Goal: Task Accomplishment & Management: Manage account settings

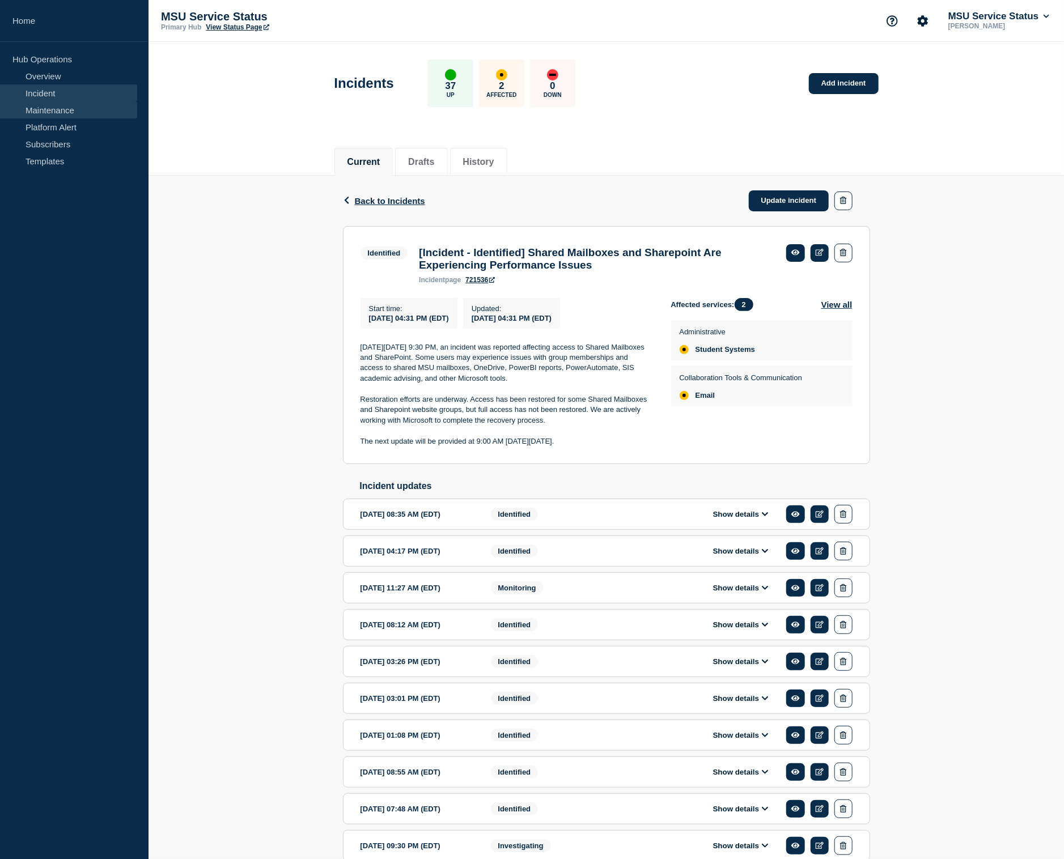
click at [29, 108] on link "Maintenance" at bounding box center [68, 109] width 137 height 17
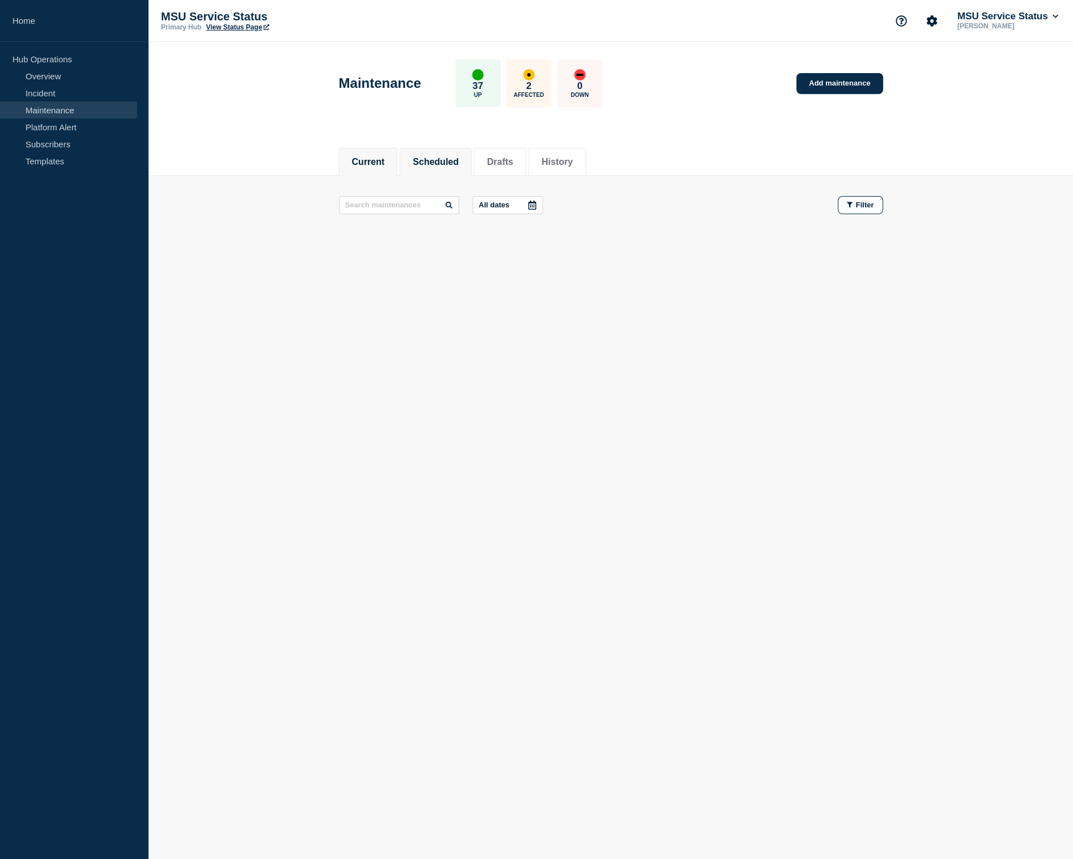
click at [446, 157] on button "Scheduled" at bounding box center [436, 162] width 46 height 10
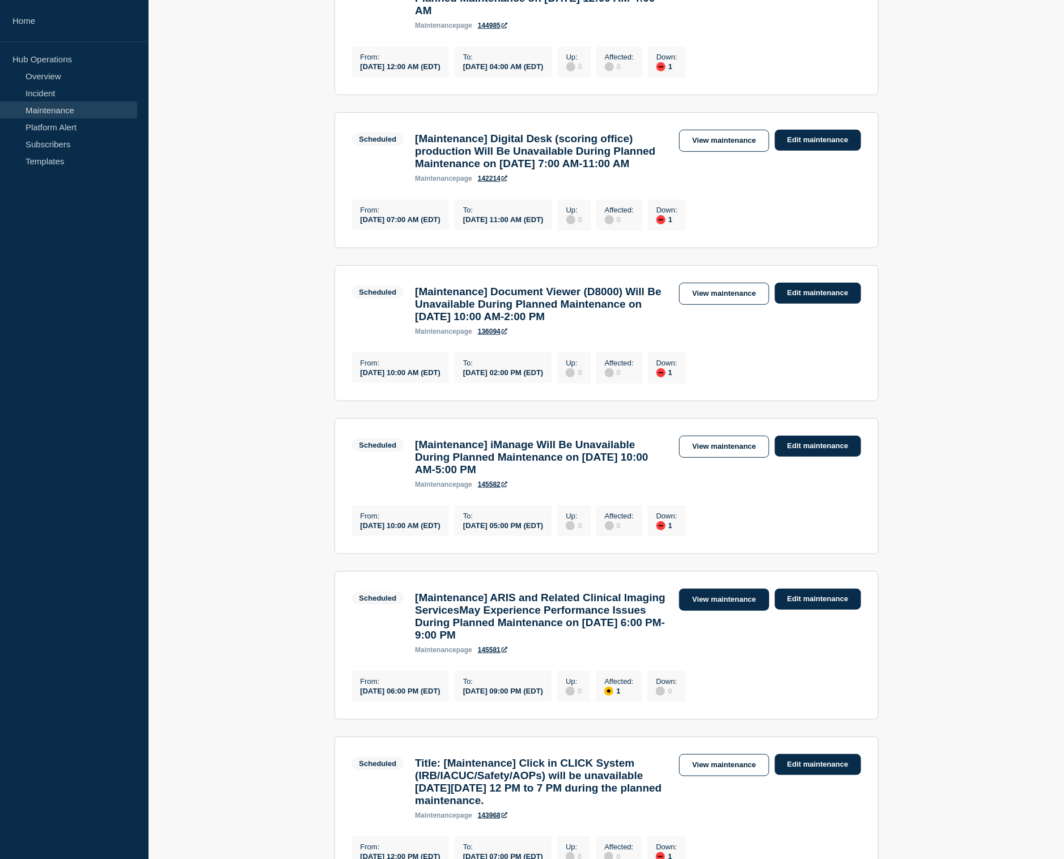
scroll to position [283, 0]
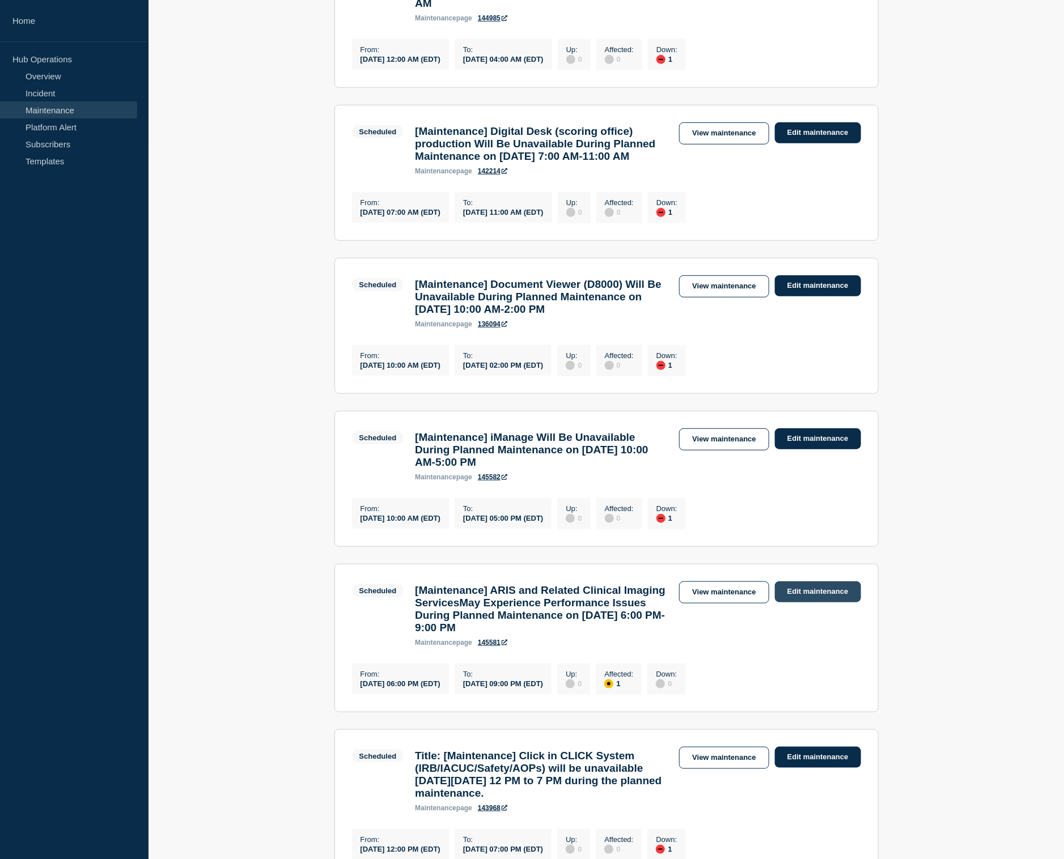
click at [799, 603] on link "Edit maintenance" at bounding box center [818, 592] width 86 height 21
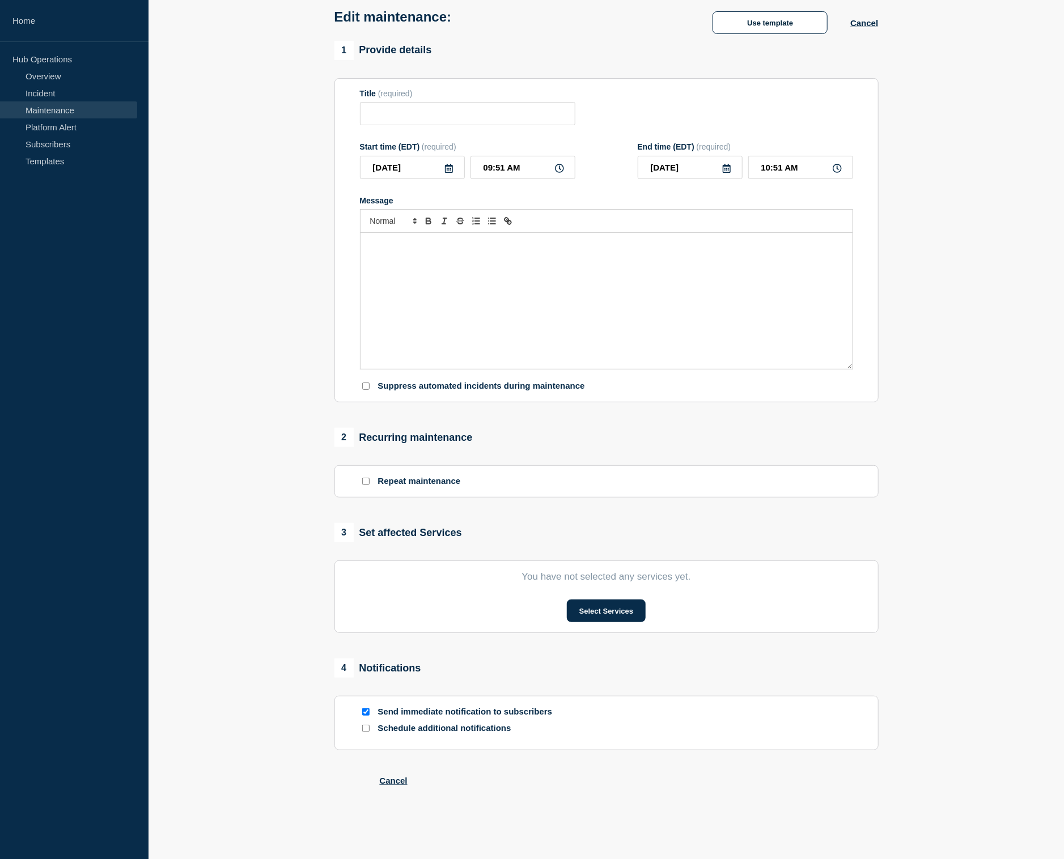
type input "[Maintenance] ARIS and Related Clinical Imaging ServicesMay Experience Performa…"
type input "[DATE]"
type input "06:00 PM"
type input "[DATE]"
type input "09:00 PM"
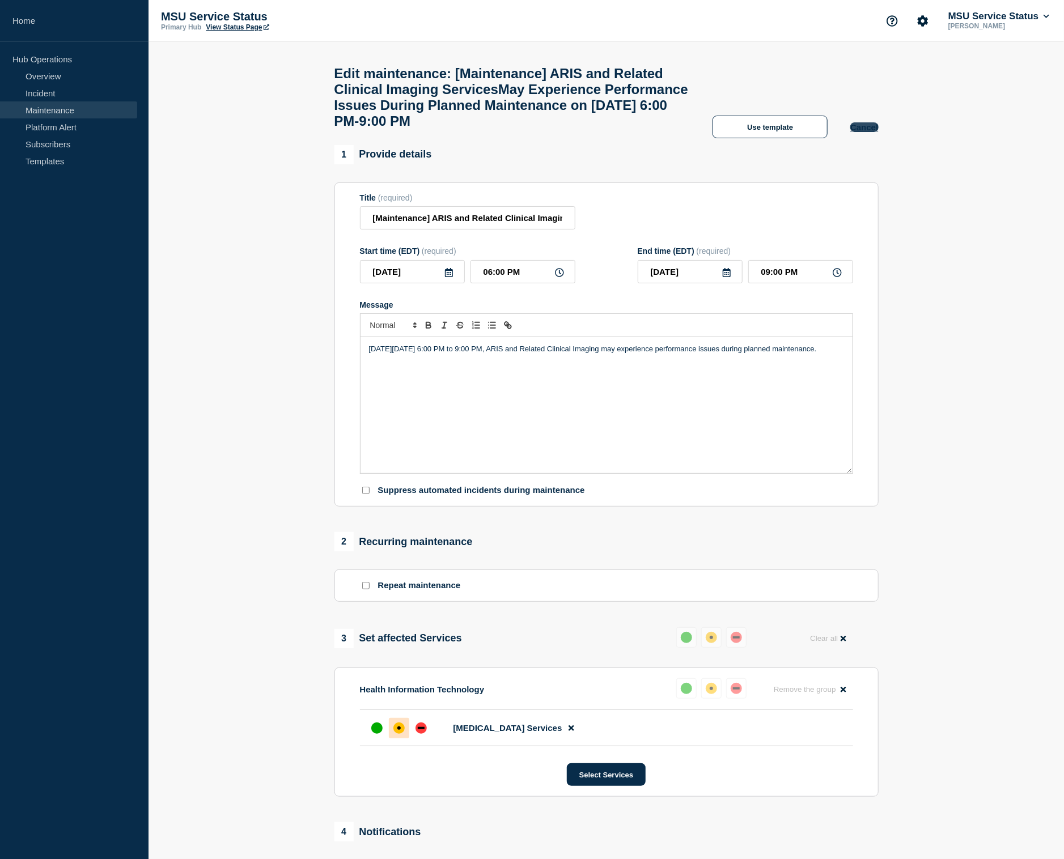
click at [856, 132] on button "Cancel" at bounding box center [864, 127] width 28 height 10
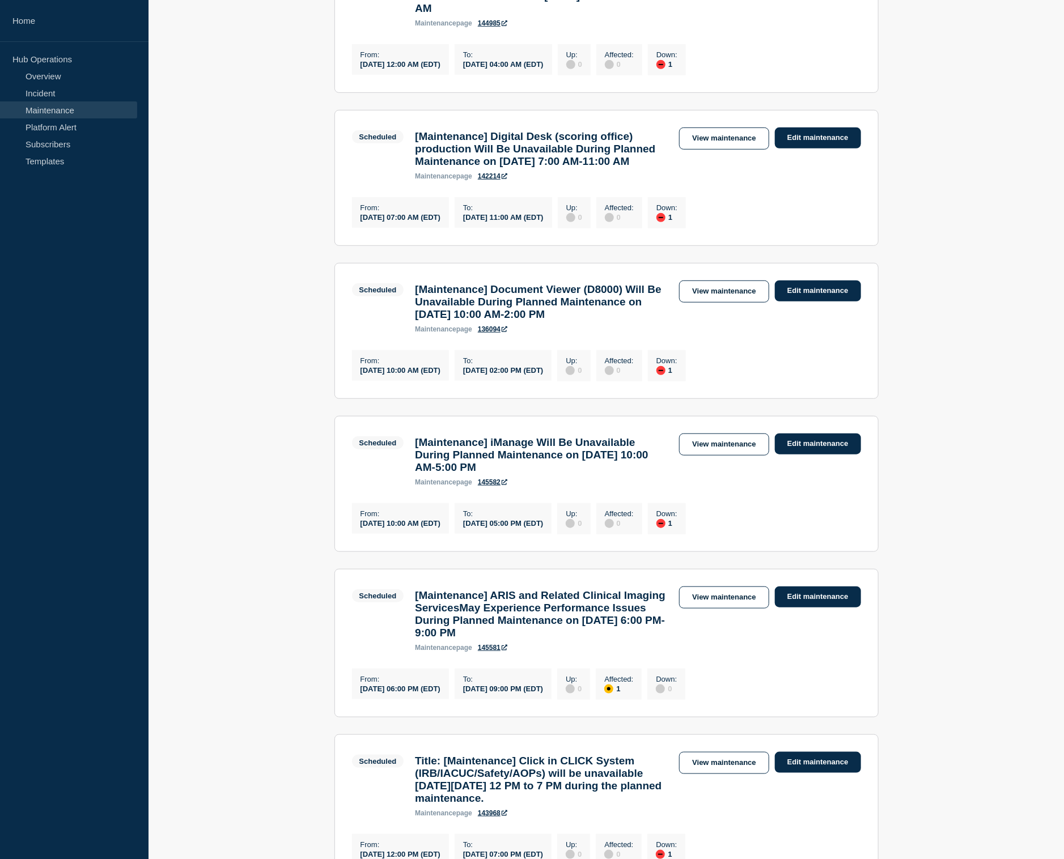
scroll to position [283, 0]
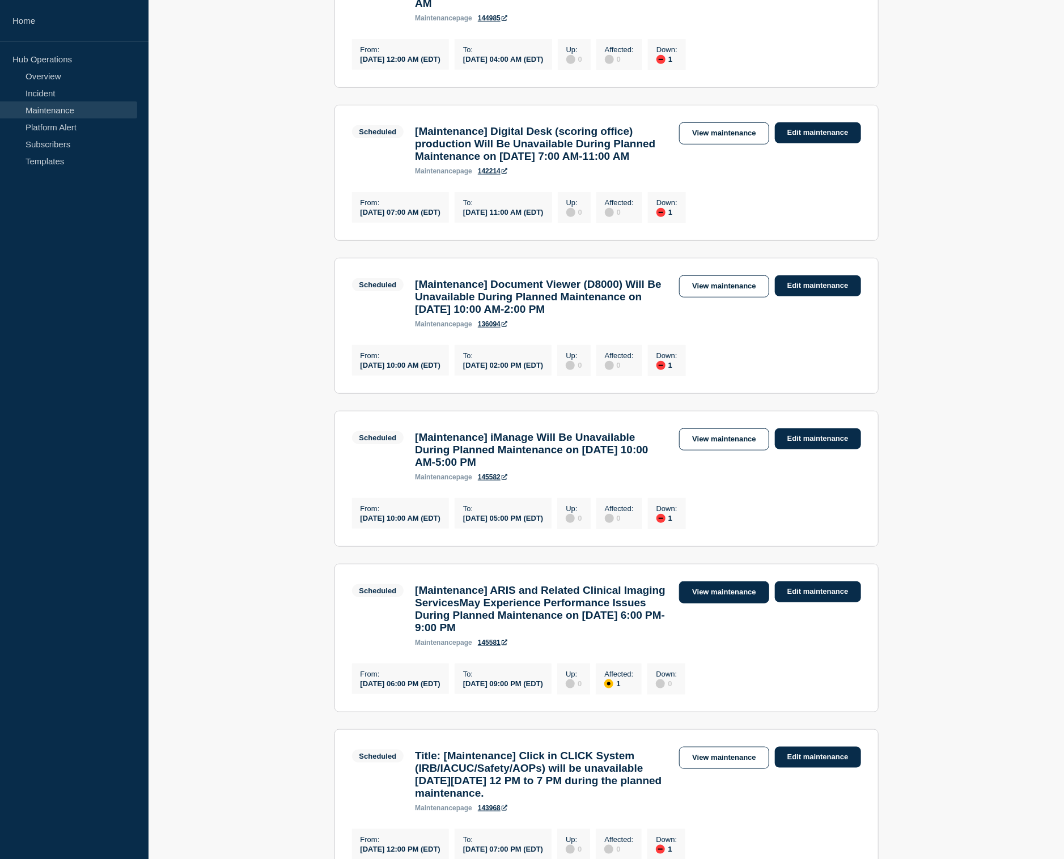
click at [728, 604] on link "View maintenance" at bounding box center [724, 593] width 90 height 22
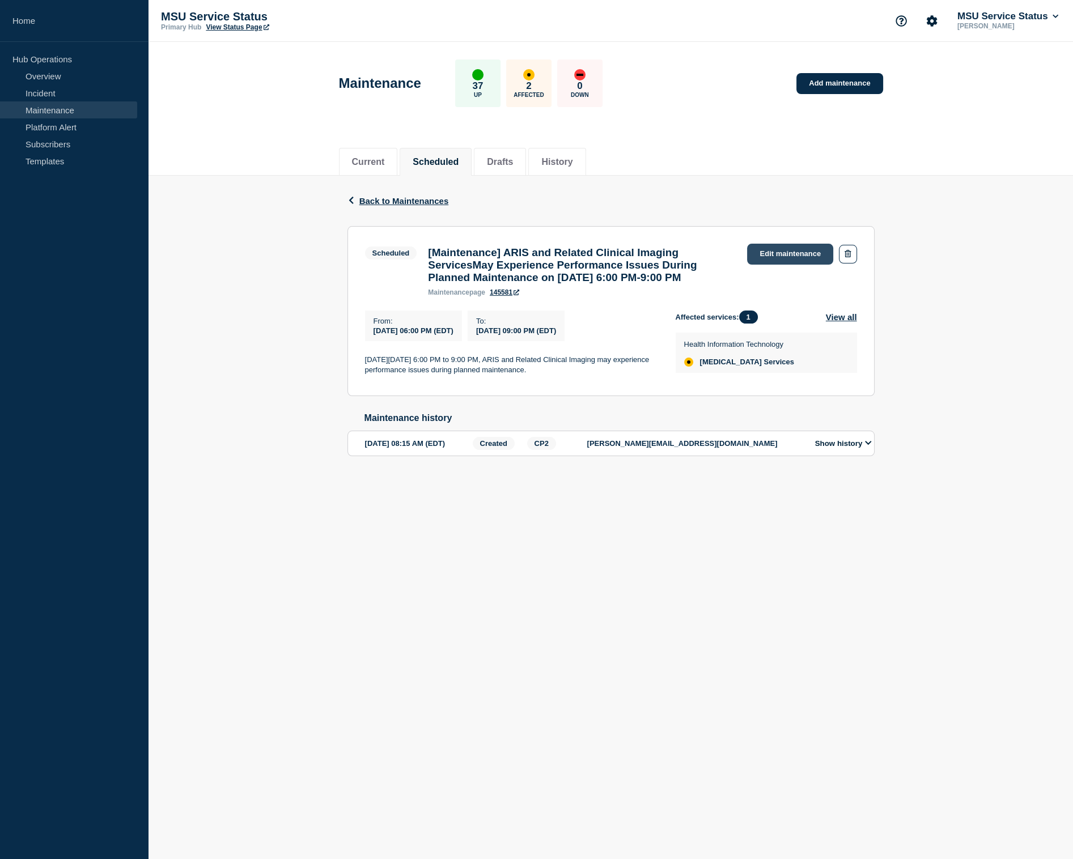
click at [772, 253] on link "Edit maintenance" at bounding box center [790, 254] width 86 height 21
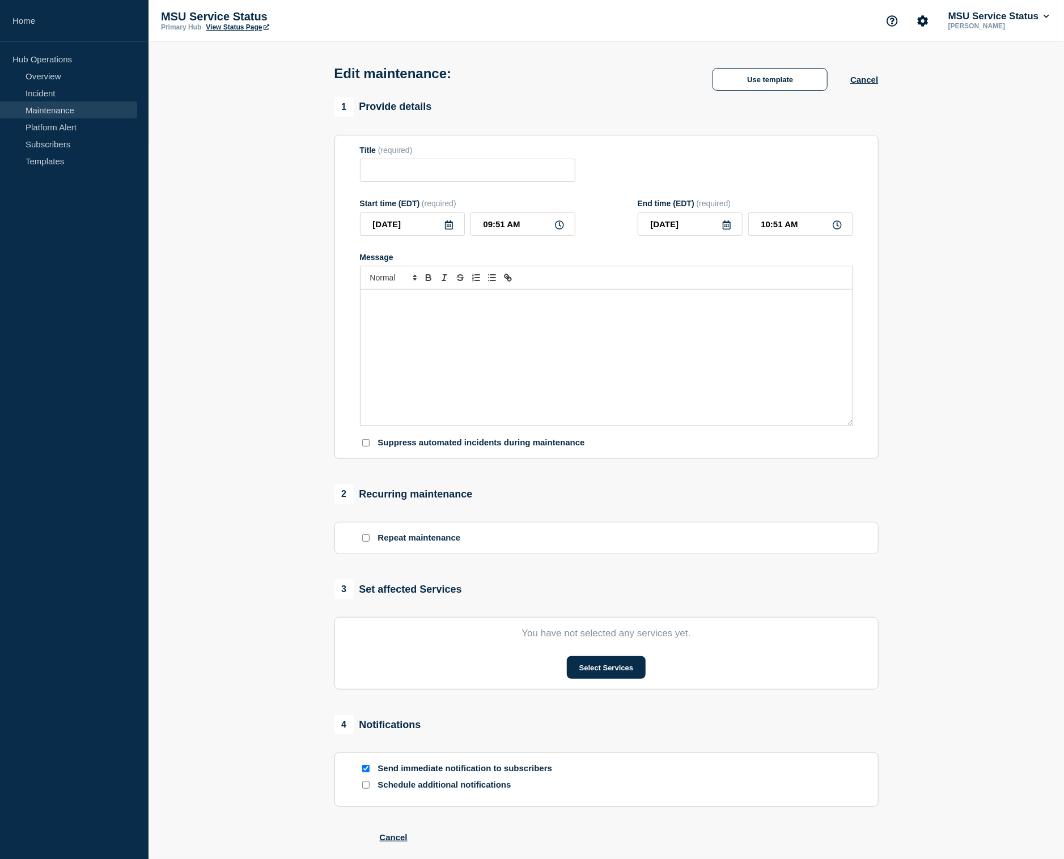
type input "[Maintenance] ARIS and Related Clinical Imaging ServicesMay Experience Performa…"
type input "[DATE]"
type input "06:00 PM"
type input "[DATE]"
type input "09:00 PM"
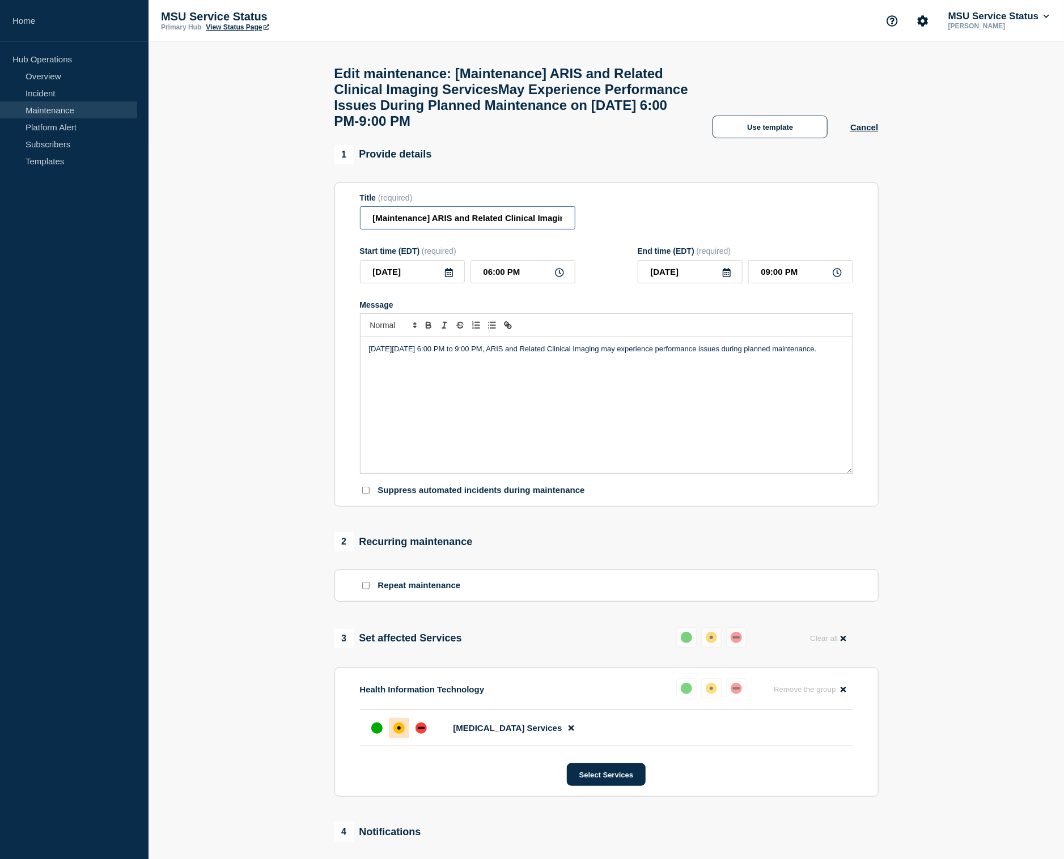
click at [562, 230] on input "[Maintenance] ARIS and Related Clinical Imaging ServicesMay Experience Performa…" at bounding box center [467, 217] width 215 height 23
click at [529, 230] on input "[Maintenance] ARIS and Related Clinical Imaging ServicesMay Experience Performa…" at bounding box center [467, 217] width 215 height 23
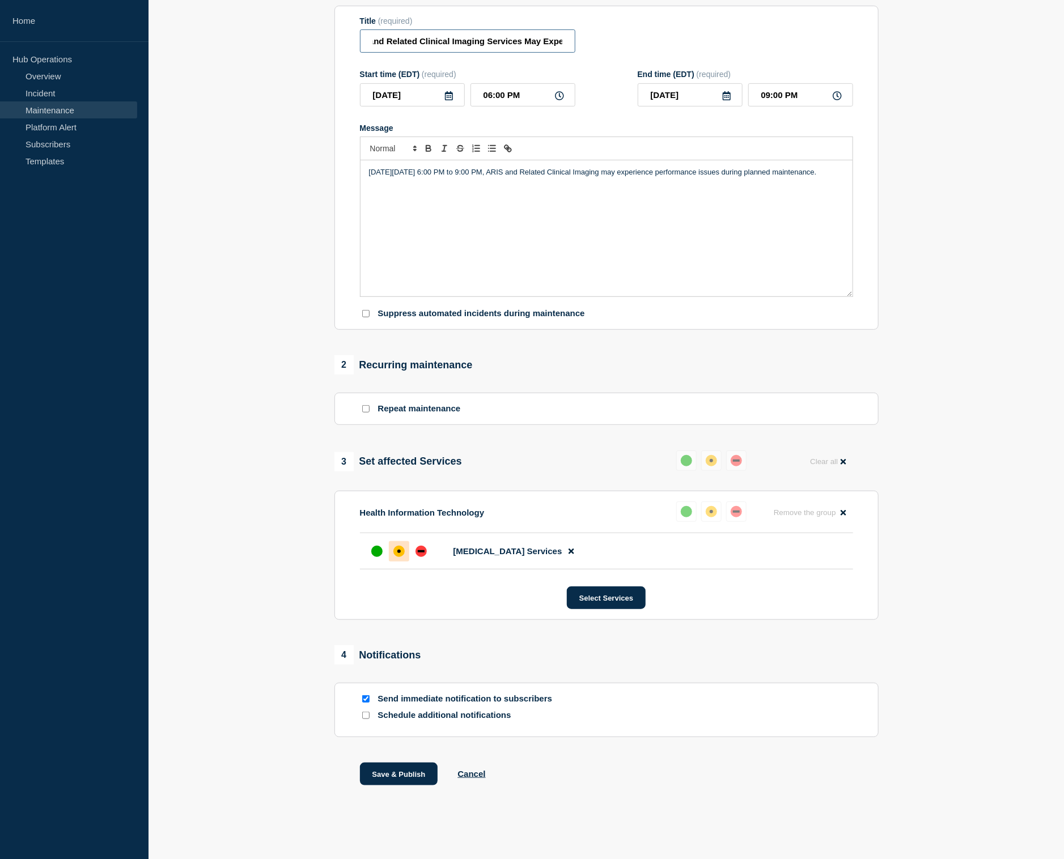
scroll to position [190, 0]
type input "[Maintenance] ARIS and Related Clinical Imaging Services May Experience Perform…"
click at [365, 697] on input "Send immediate notification to subscribers" at bounding box center [365, 698] width 7 height 7
checkbox input "false"
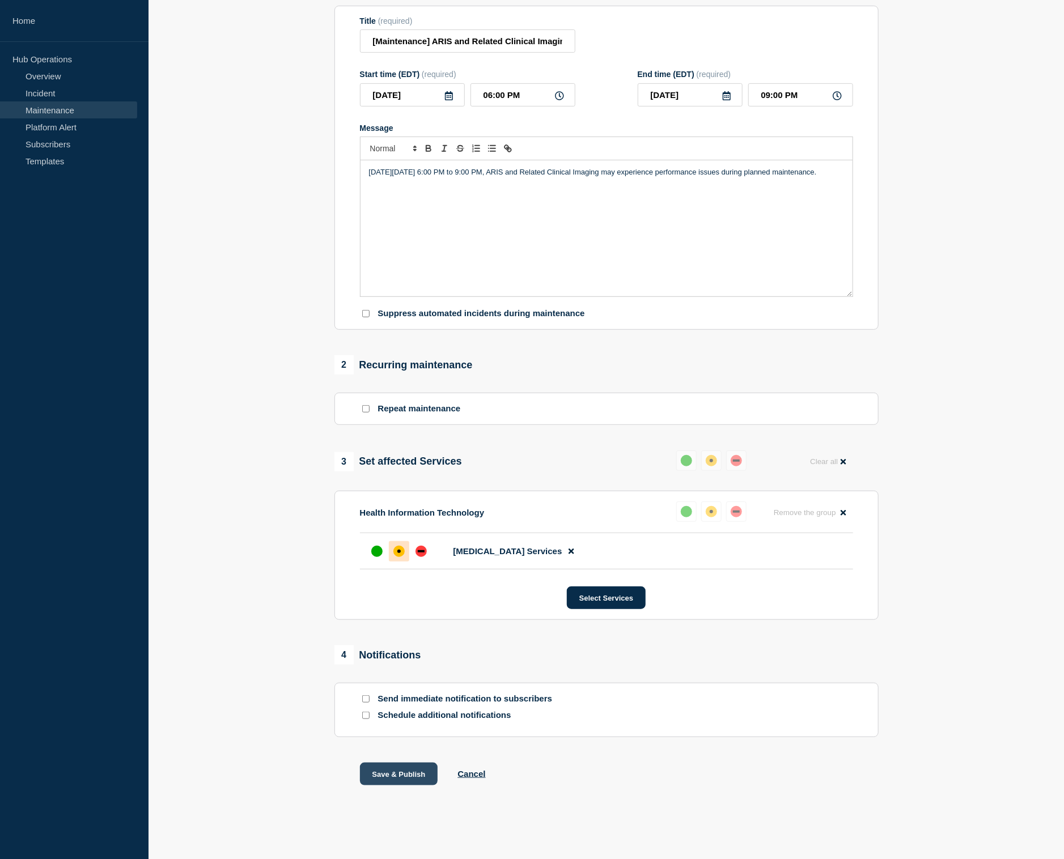
click at [401, 772] on button "Save & Publish" at bounding box center [399, 774] width 78 height 23
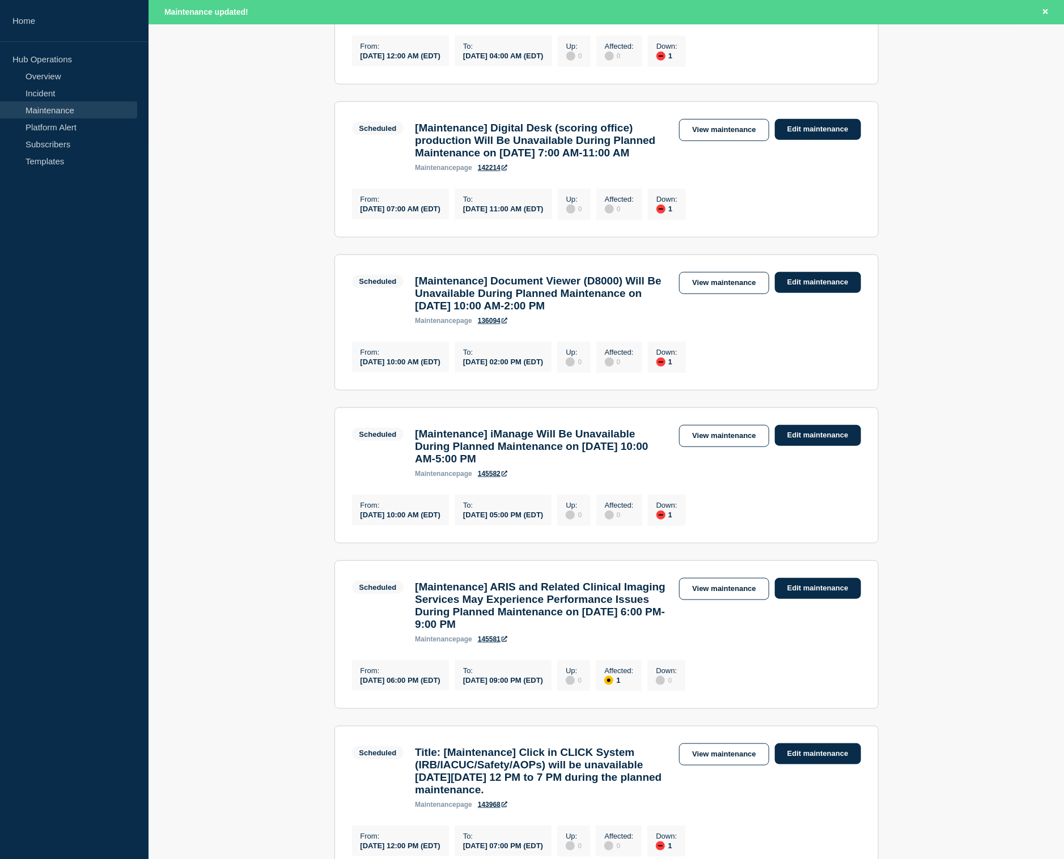
scroll to position [340, 0]
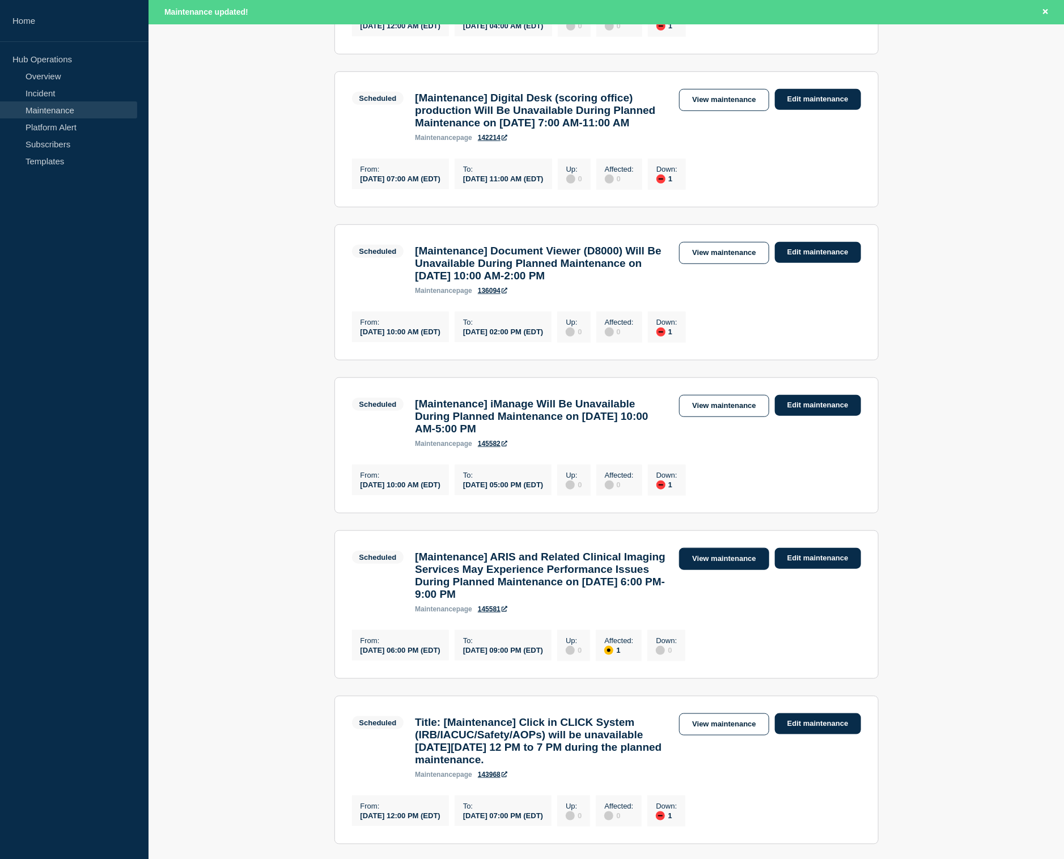
click at [729, 570] on link "View maintenance" at bounding box center [724, 559] width 90 height 22
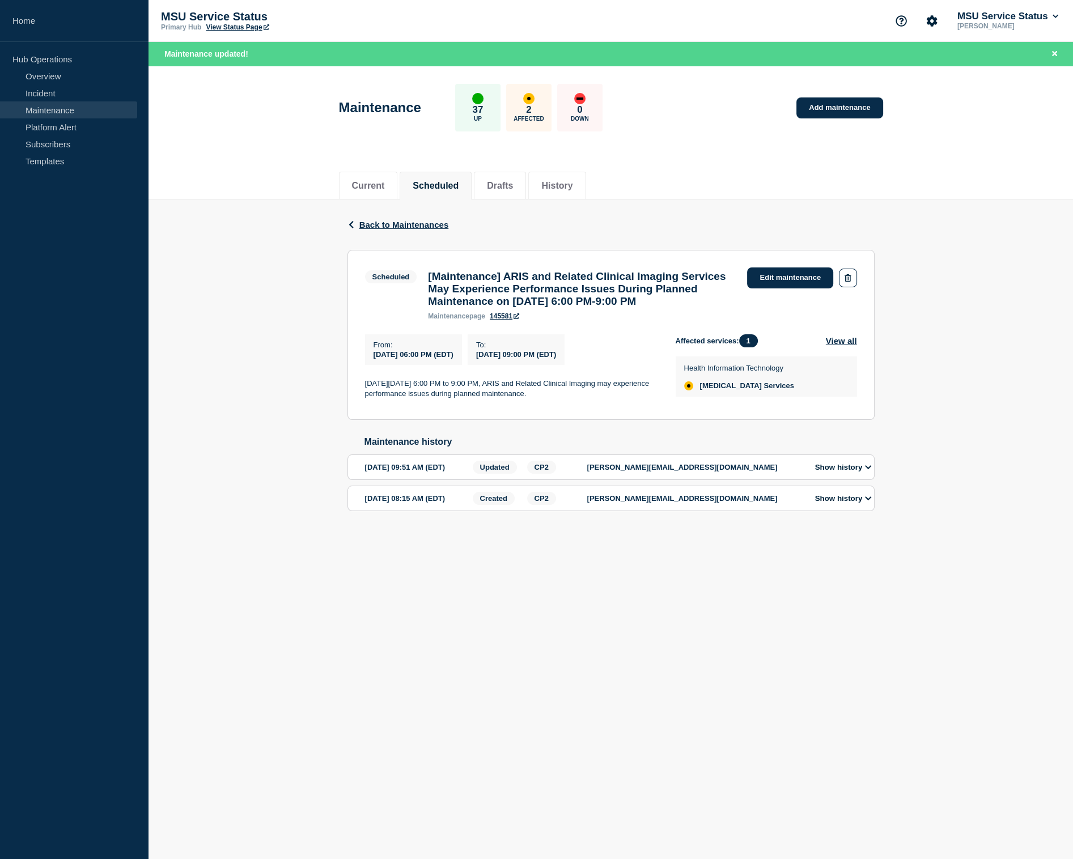
click at [871, 471] on icon at bounding box center [868, 467] width 7 height 7
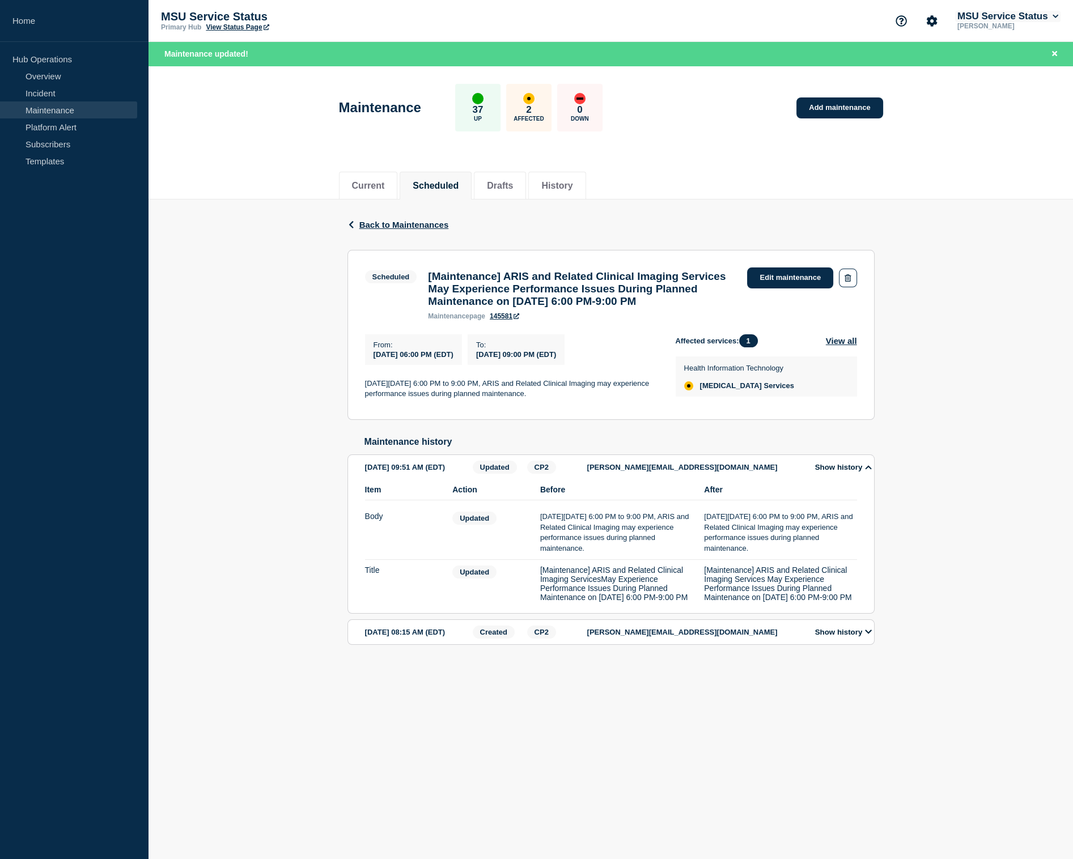
click at [1055, 18] on icon at bounding box center [1056, 16] width 6 height 3
click at [979, 149] on button "Log out" at bounding box center [982, 150] width 28 height 10
